Goal: Transaction & Acquisition: Book appointment/travel/reservation

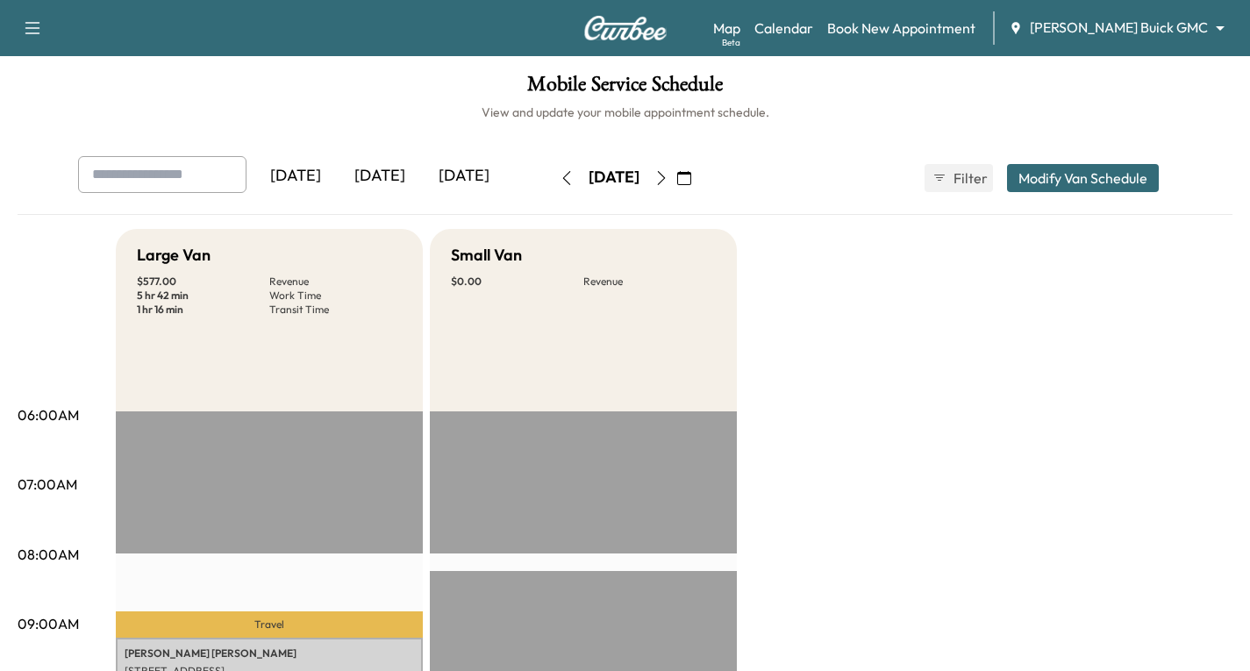
scroll to position [351, 0]
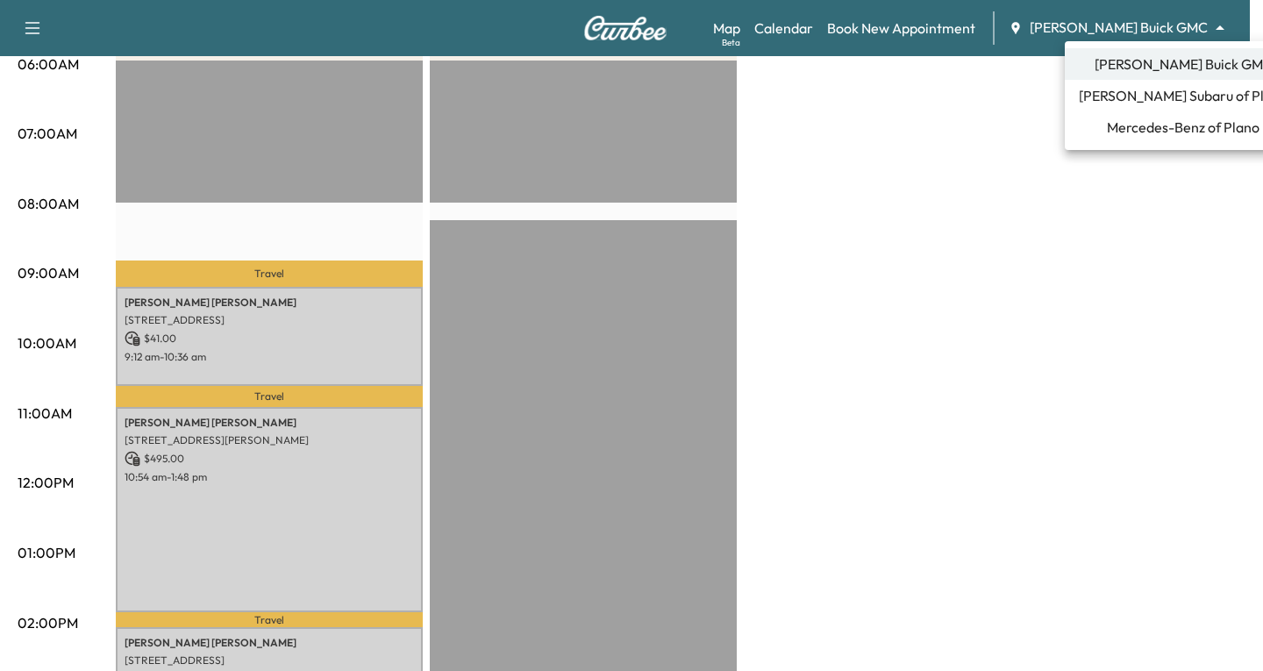
click at [1144, 126] on span "Mercedes-Benz of Plano" at bounding box center [1183, 127] width 153 height 21
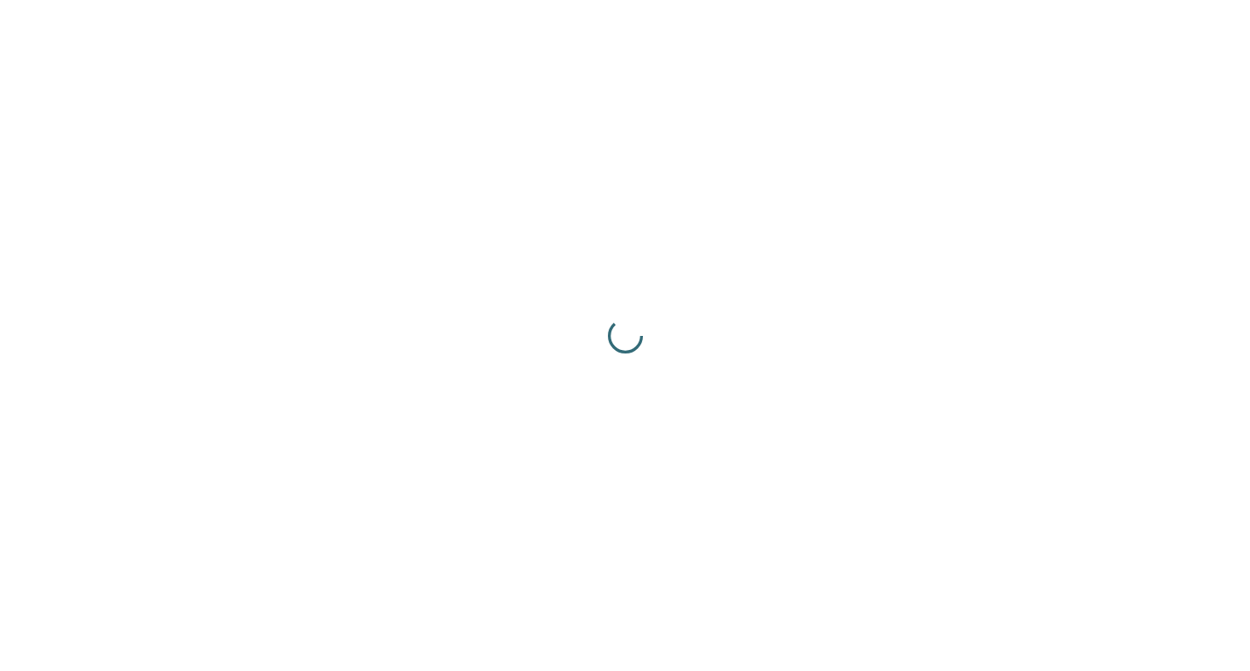
scroll to position [0, 0]
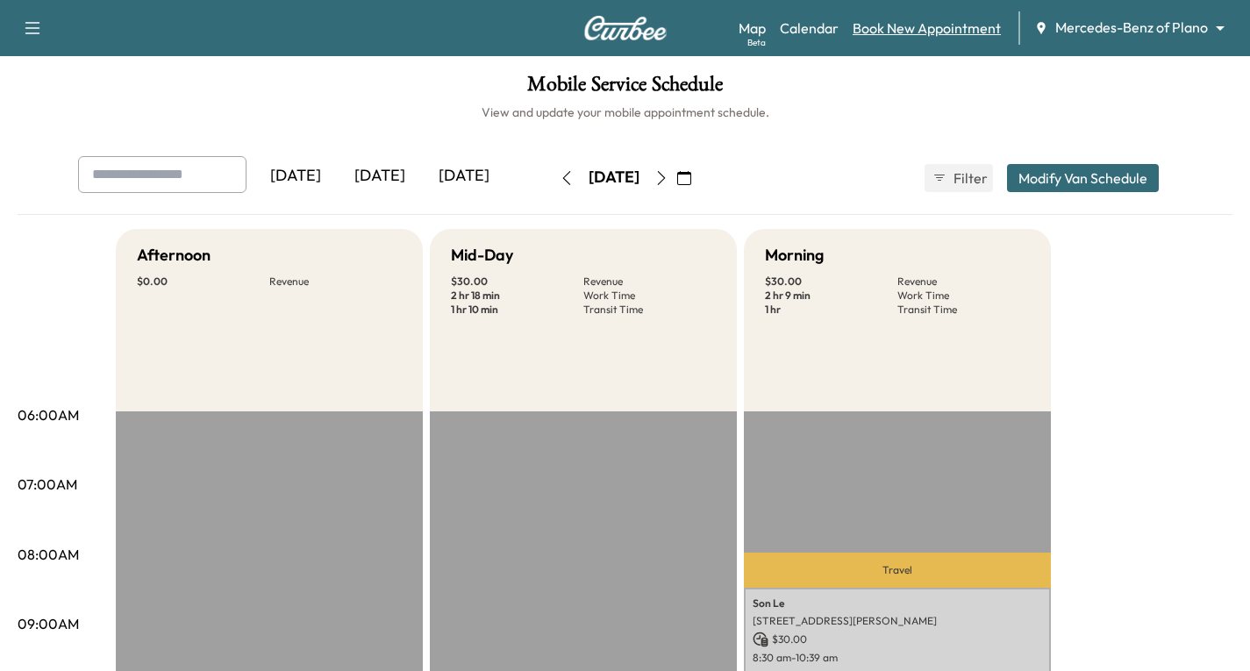
click at [893, 31] on link "Book New Appointment" at bounding box center [927, 28] width 148 height 21
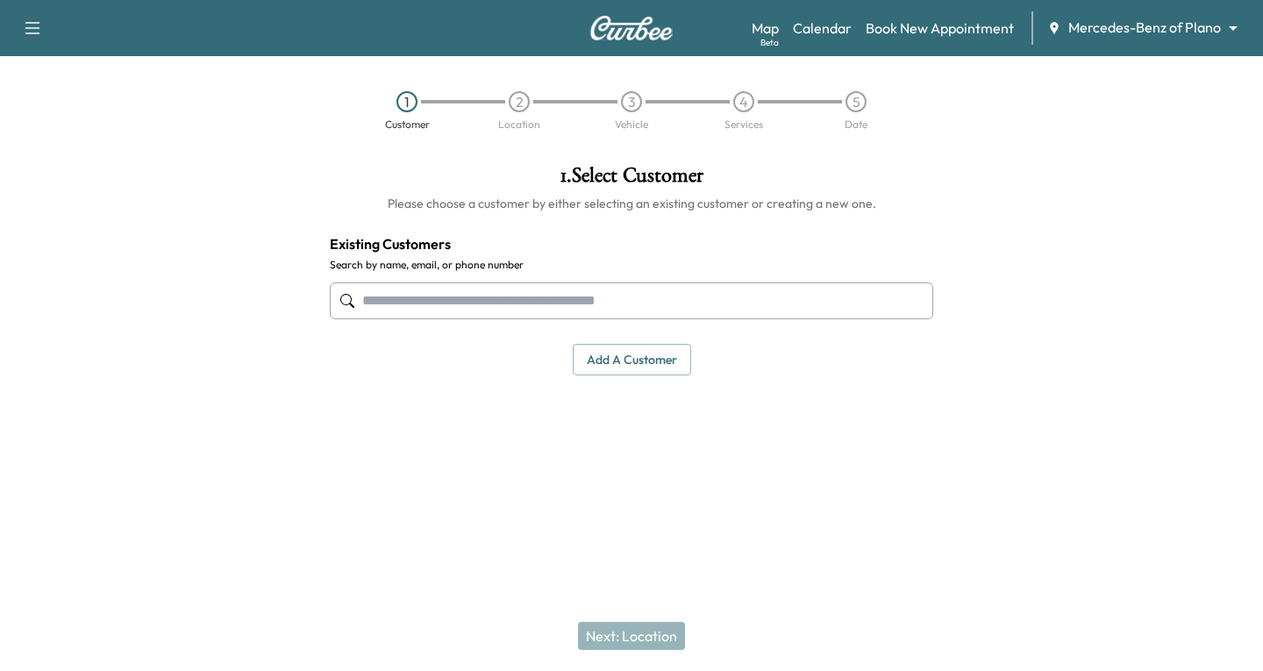
click at [360, 299] on input "text" at bounding box center [631, 300] width 603 height 37
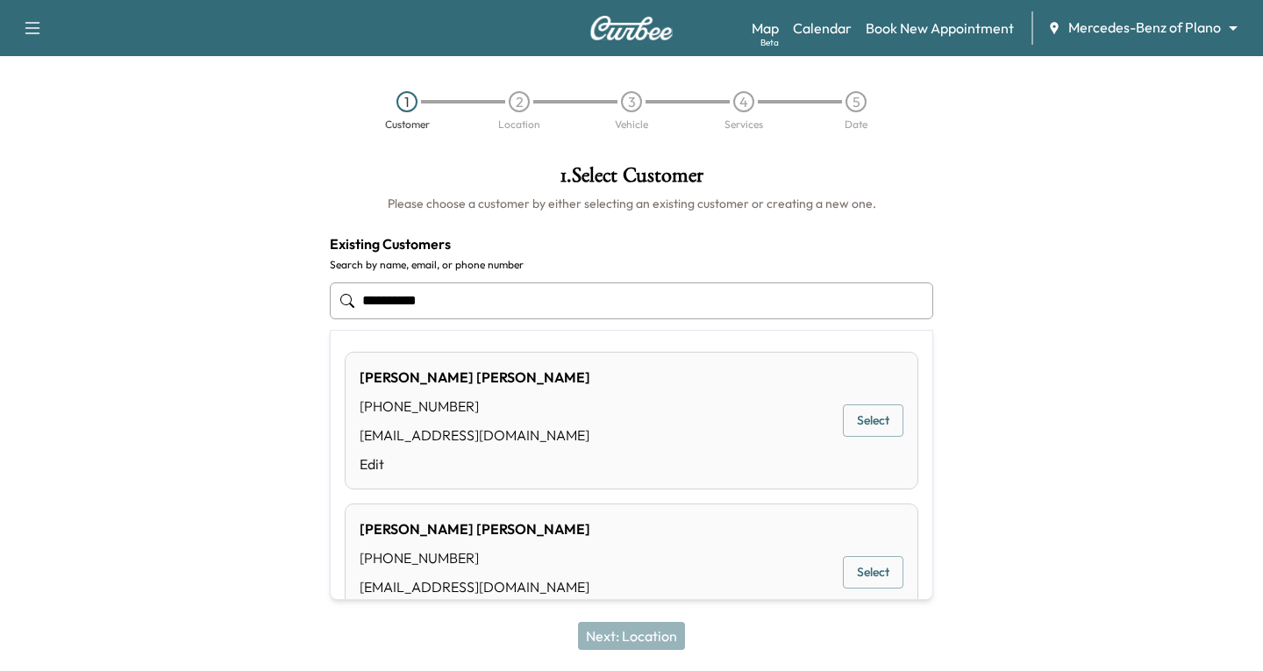
click at [852, 415] on button "Select" at bounding box center [873, 420] width 61 height 32
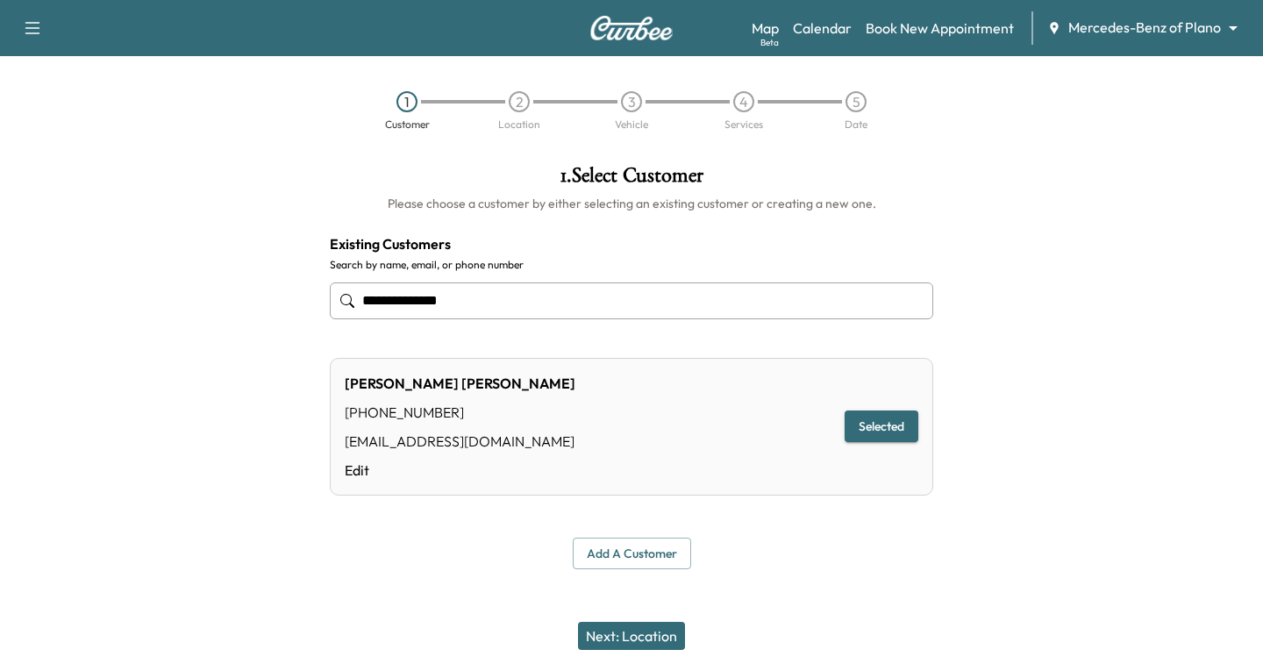
type input "**********"
click at [894, 431] on button "Selected" at bounding box center [882, 426] width 74 height 32
click at [637, 632] on button "Next: Location" at bounding box center [631, 636] width 107 height 28
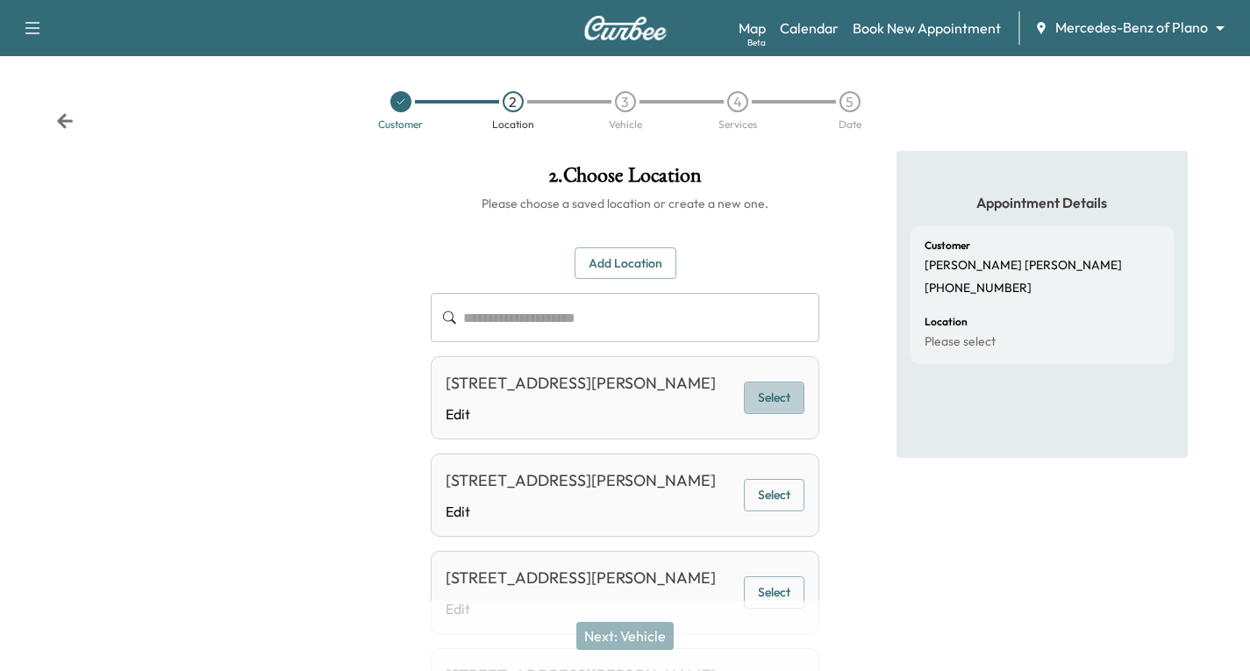
click at [777, 410] on button "Select" at bounding box center [774, 398] width 61 height 32
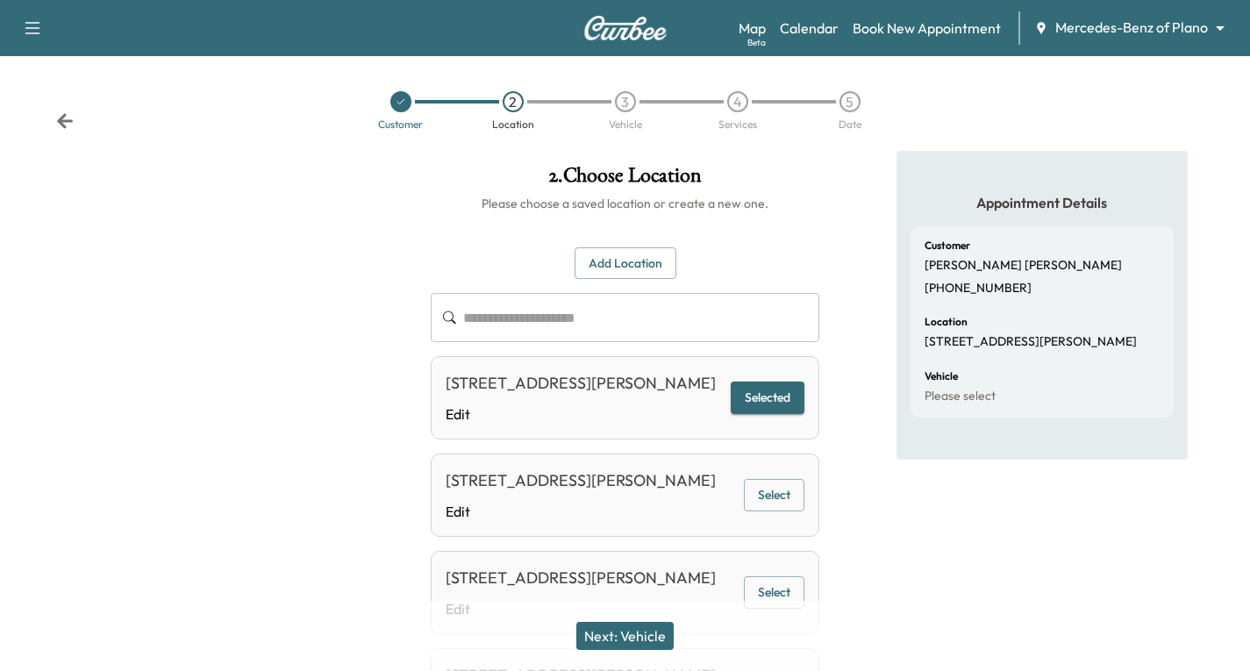
click at [652, 632] on button "Next: Vehicle" at bounding box center [624, 636] width 97 height 28
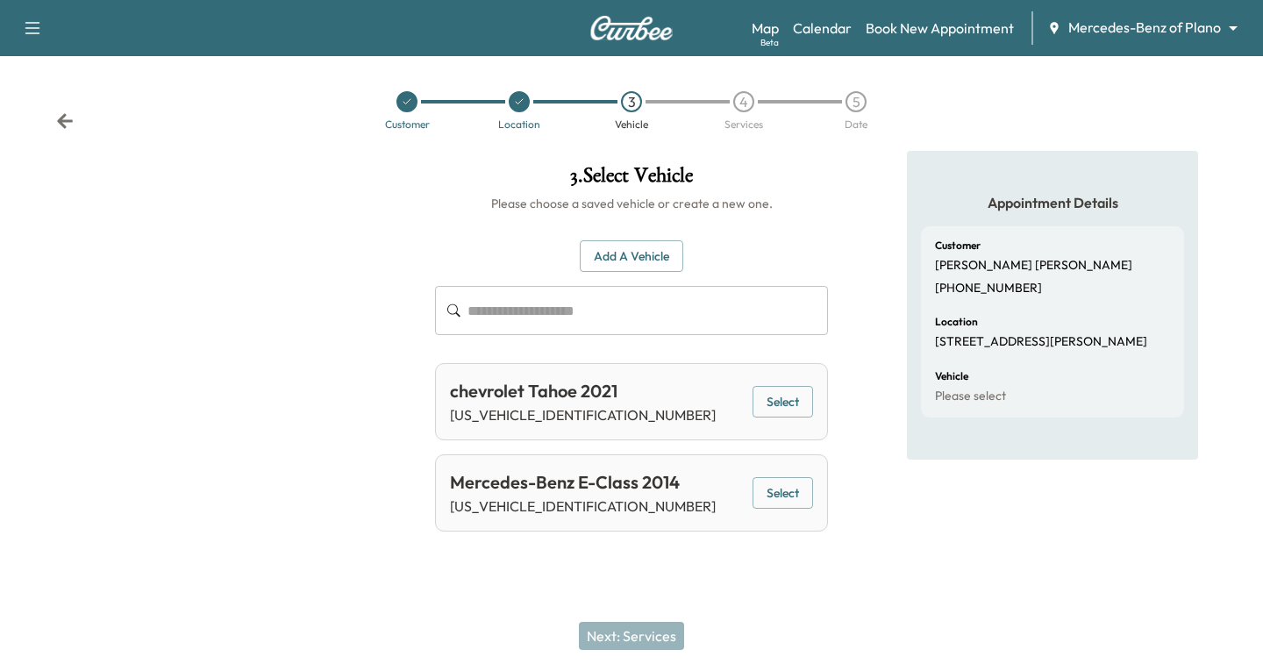
click at [789, 498] on button "Select" at bounding box center [783, 493] width 61 height 32
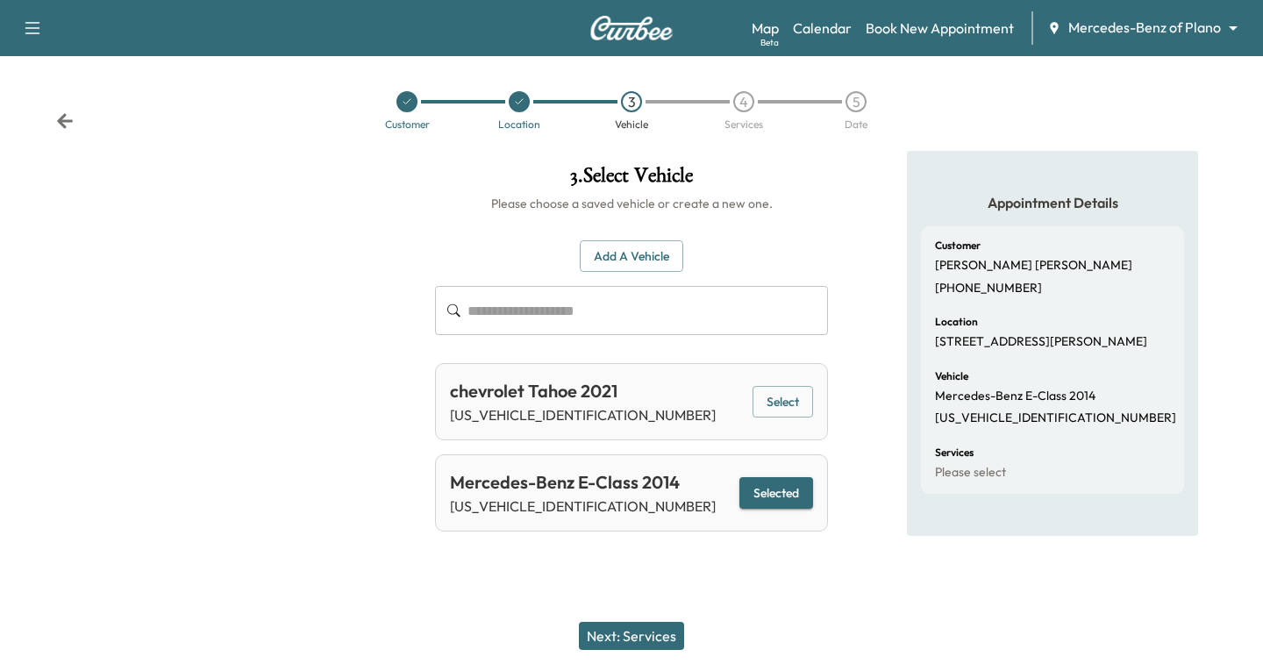
click at [655, 642] on button "Next: Services" at bounding box center [631, 636] width 105 height 28
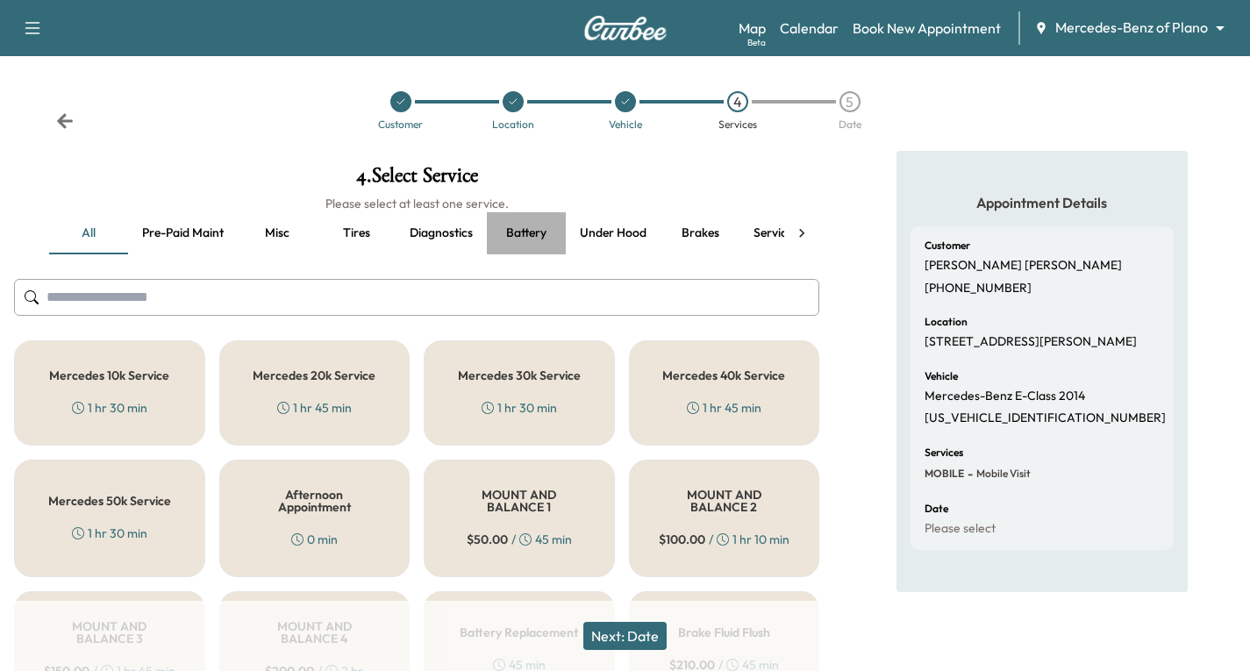
click at [521, 232] on button "Battery" at bounding box center [526, 233] width 79 height 42
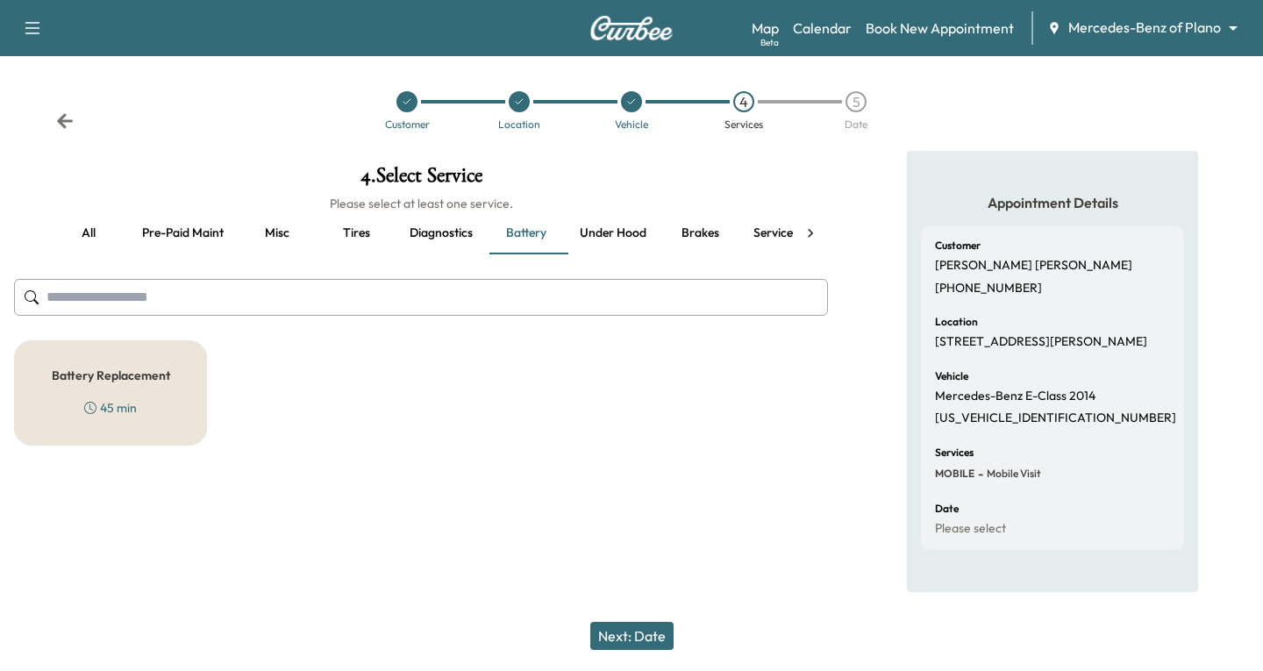
click at [149, 391] on div "Battery Replacement 45 min" at bounding box center [110, 392] width 193 height 105
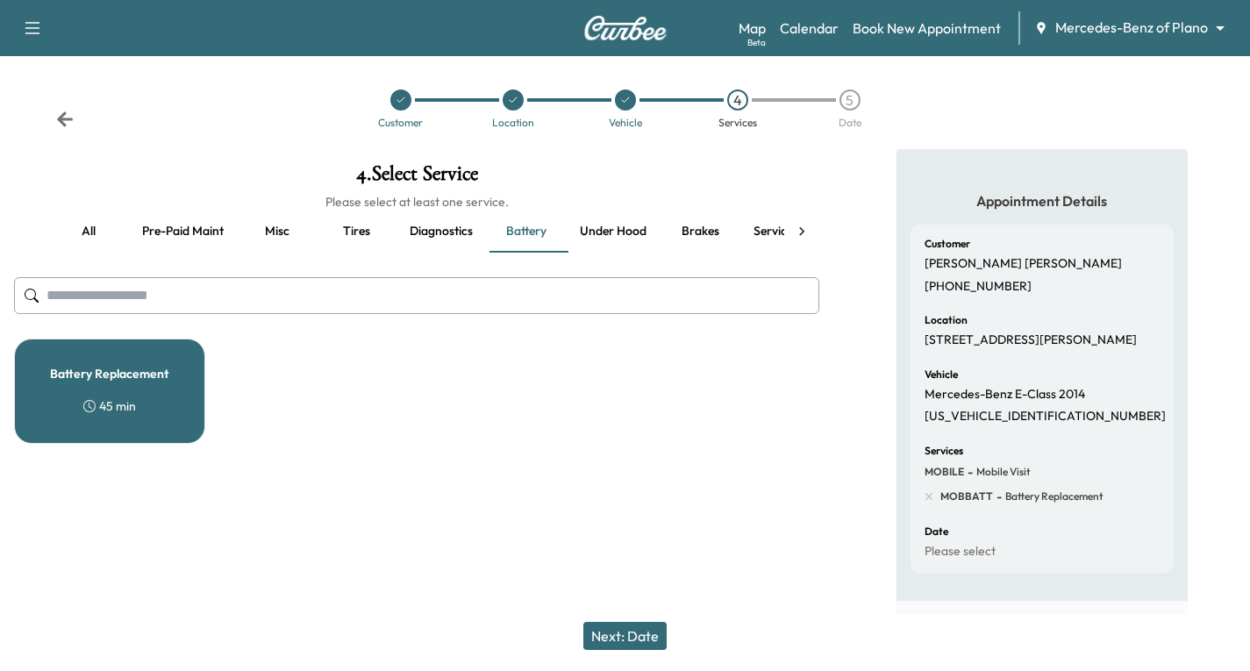
scroll to position [18, 0]
click at [641, 637] on button "Next: Date" at bounding box center [624, 636] width 83 height 28
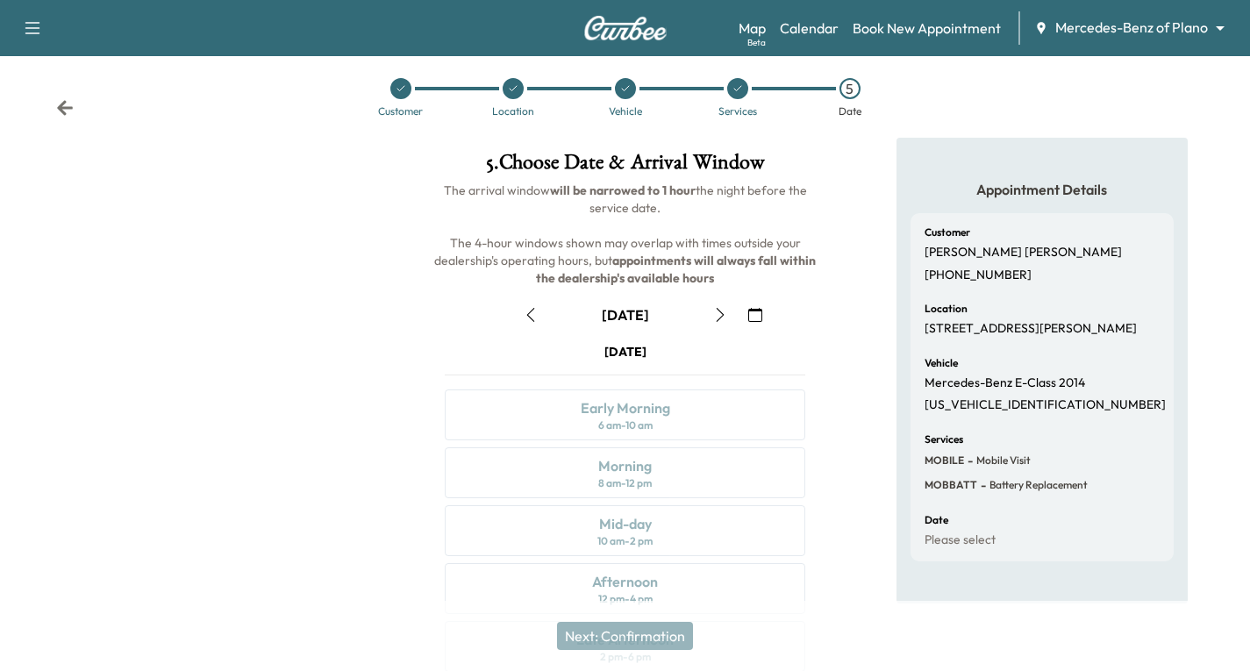
scroll to position [0, 0]
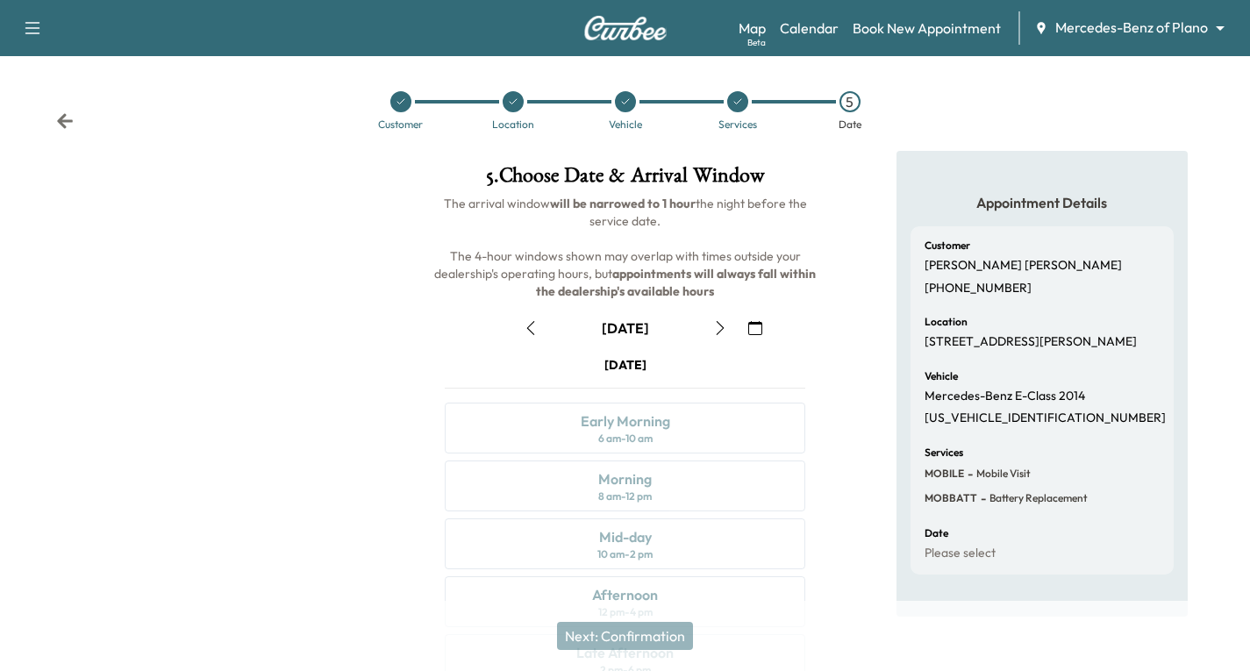
click at [719, 325] on icon "button" at bounding box center [720, 328] width 14 height 14
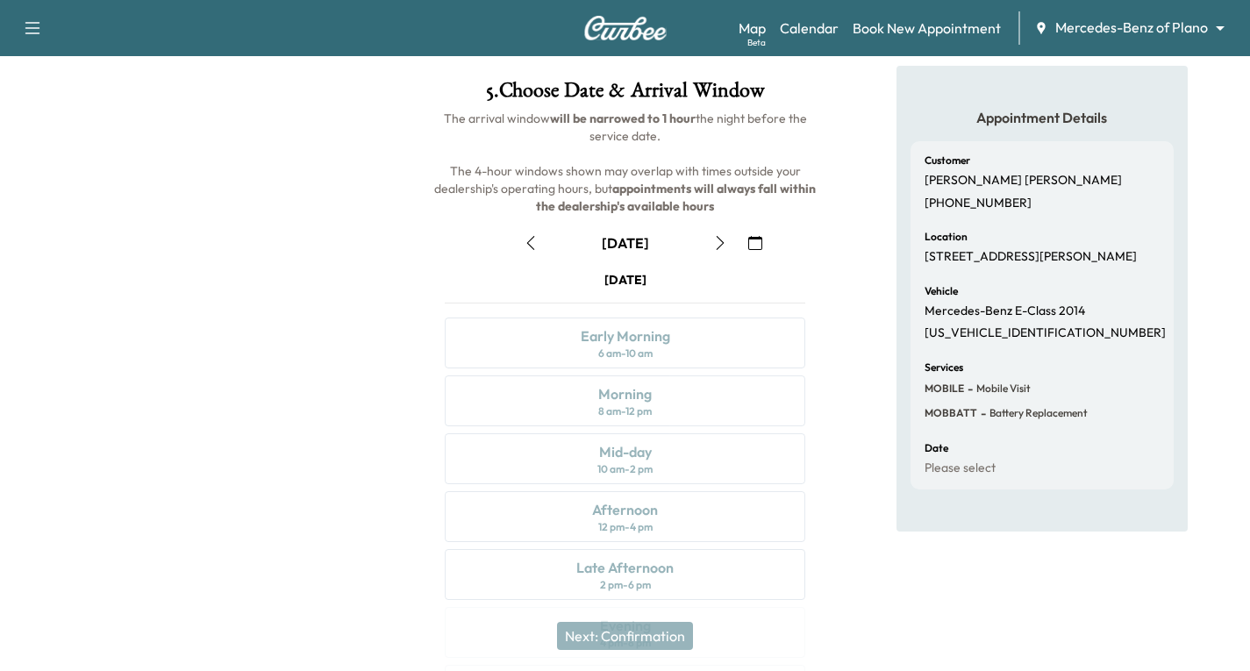
scroll to position [207, 0]
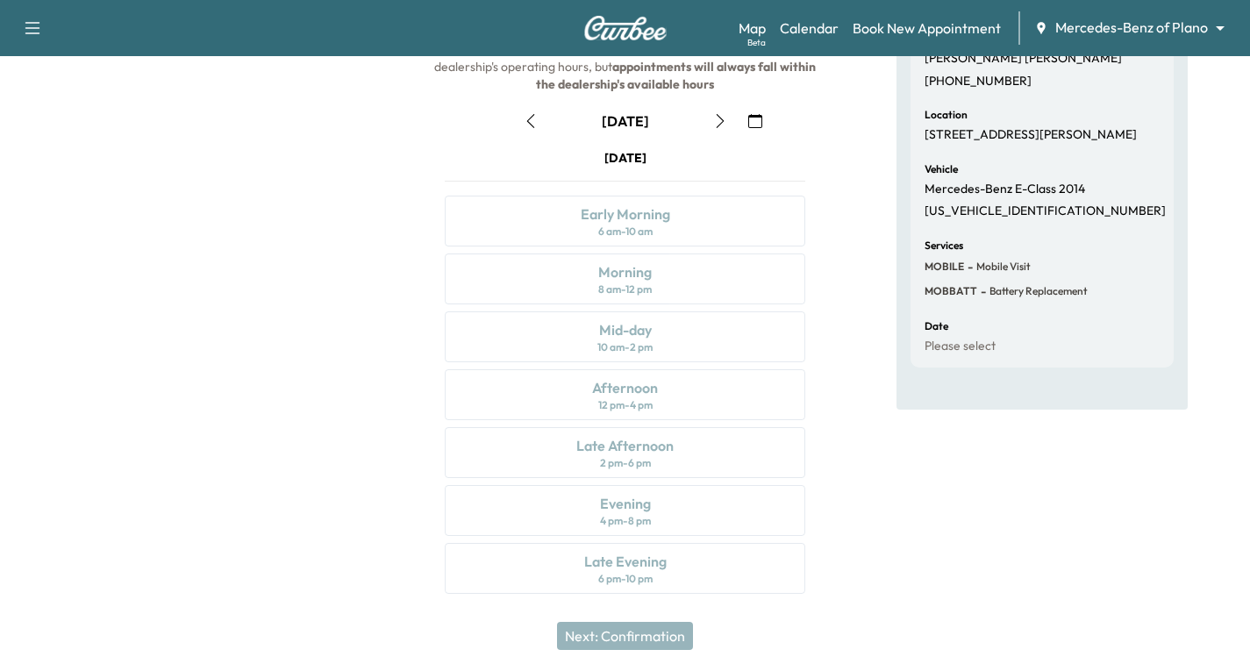
click at [717, 121] on icon "button" at bounding box center [720, 121] width 14 height 14
click at [531, 121] on icon "button" at bounding box center [531, 121] width 14 height 14
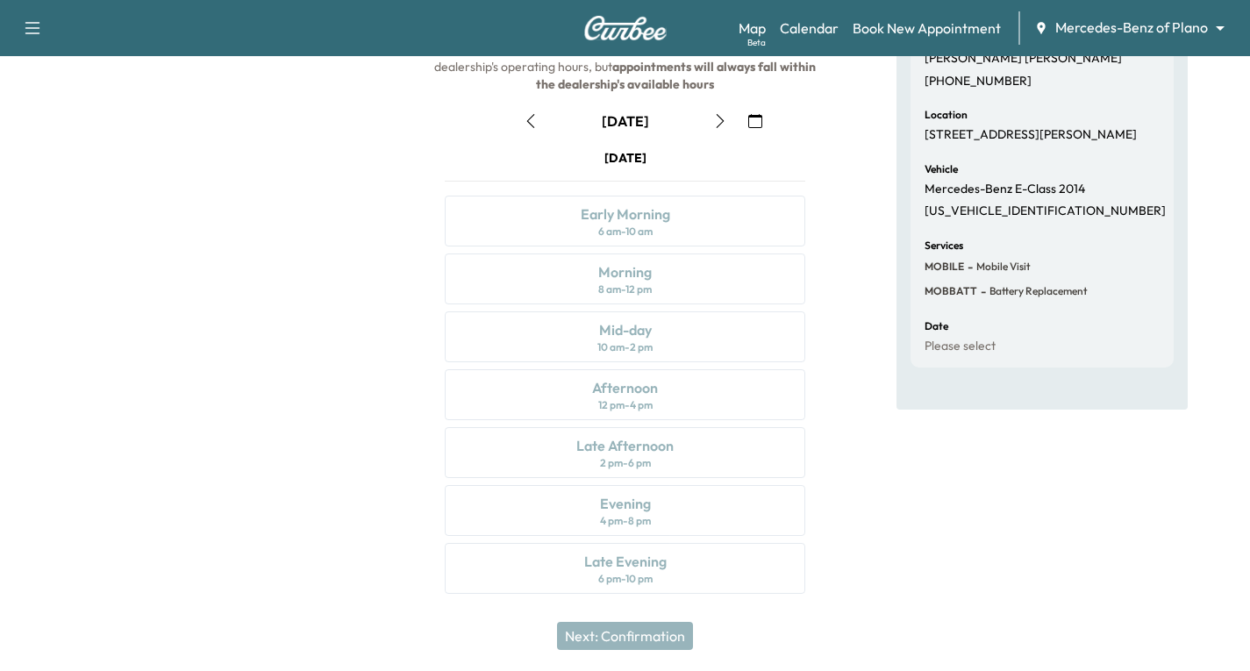
click at [524, 122] on icon "button" at bounding box center [531, 121] width 14 height 14
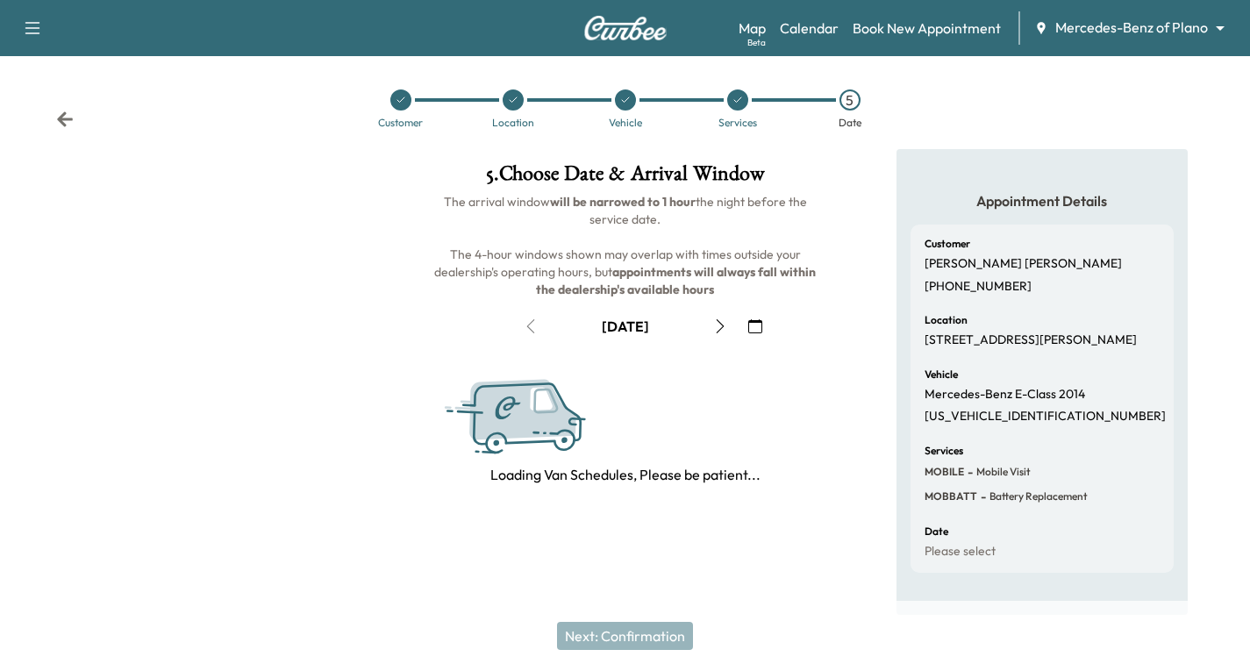
scroll to position [18, 0]
click at [722, 319] on icon "button" at bounding box center [720, 326] width 14 height 14
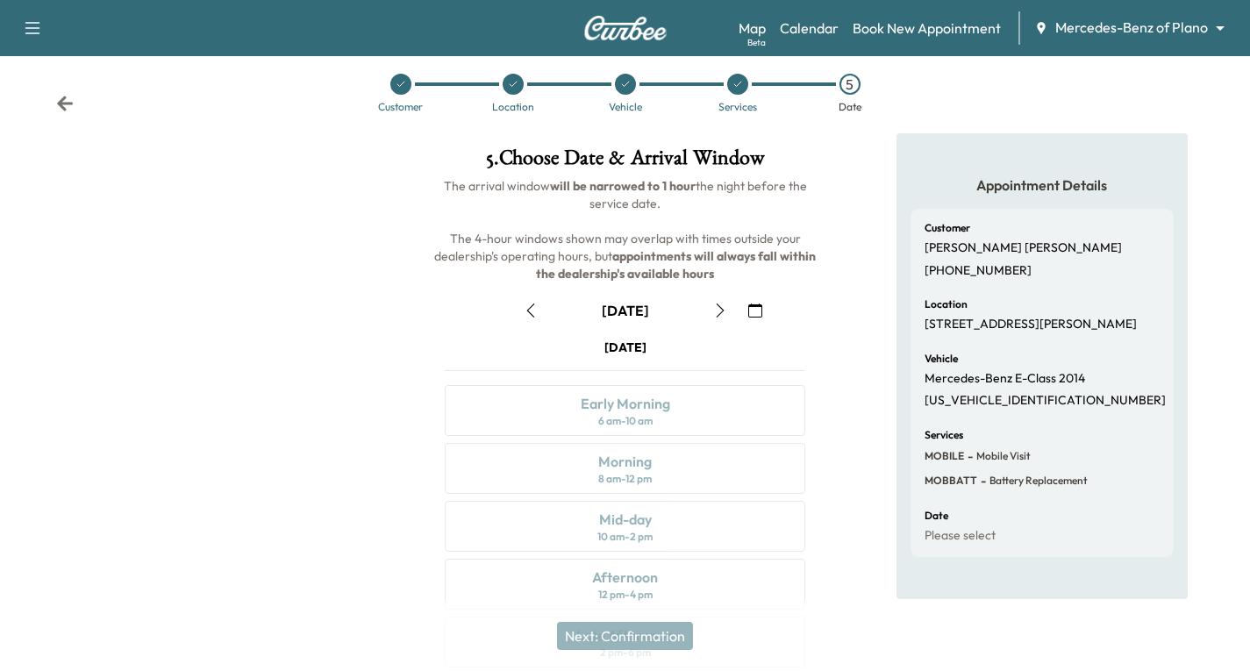
click at [528, 316] on icon "button" at bounding box center [531, 310] width 14 height 14
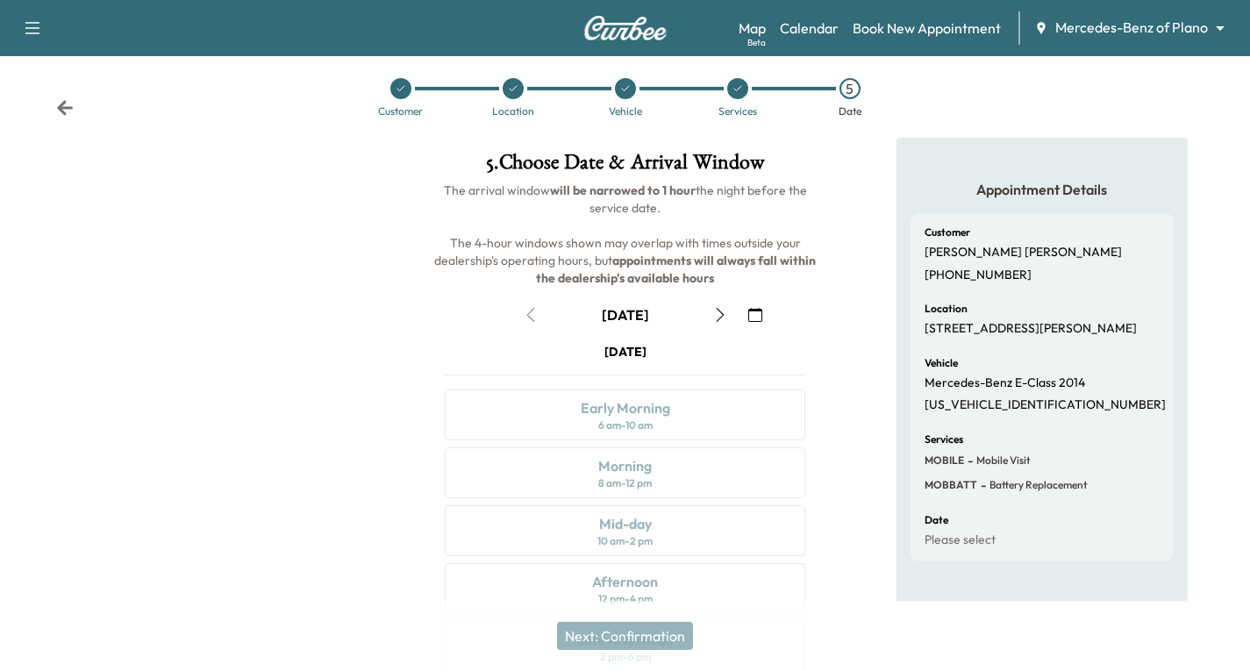
scroll to position [0, 0]
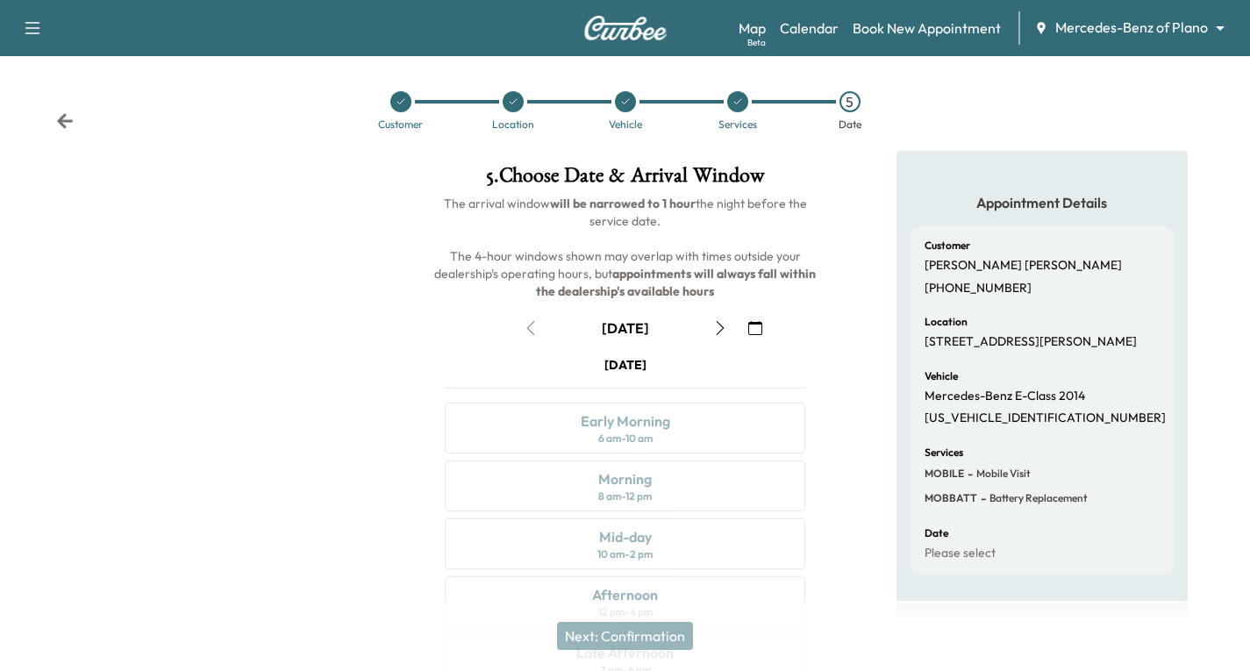
click at [721, 330] on icon "button" at bounding box center [720, 328] width 8 height 14
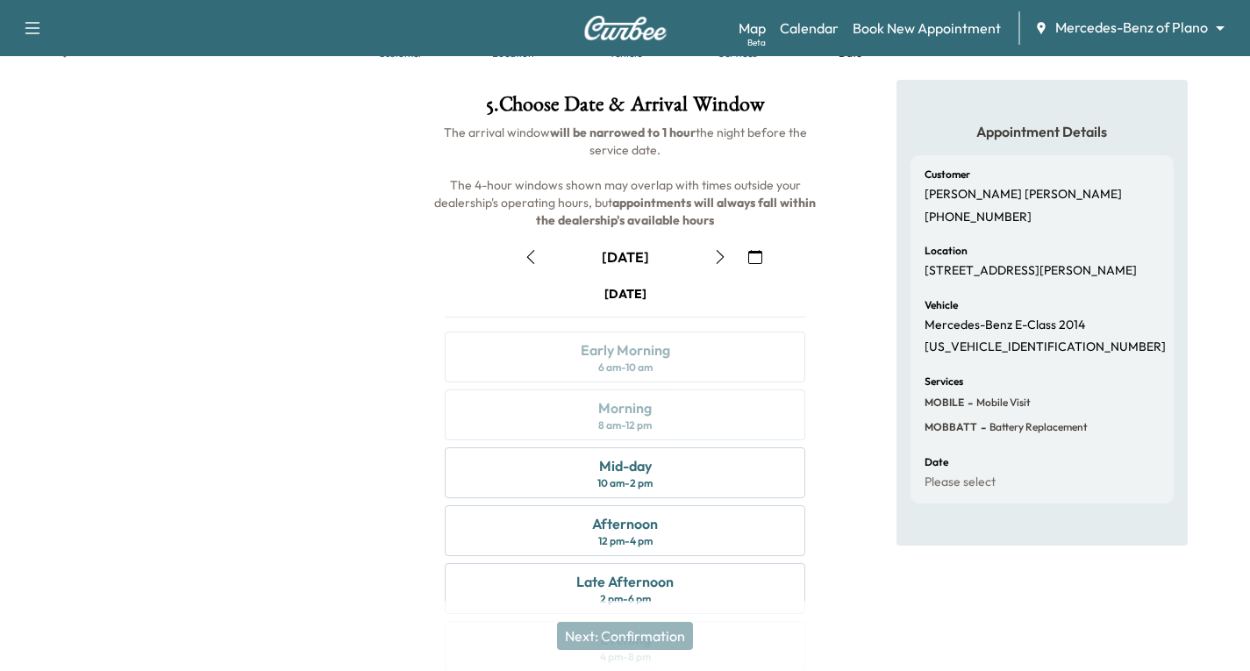
scroll to position [207, 0]
